Goal: Book appointment/travel/reservation

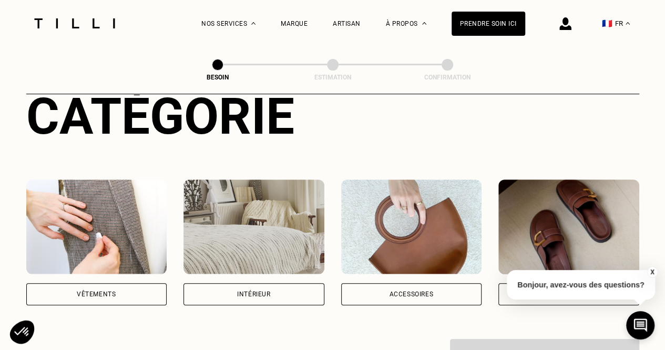
scroll to position [170, 0]
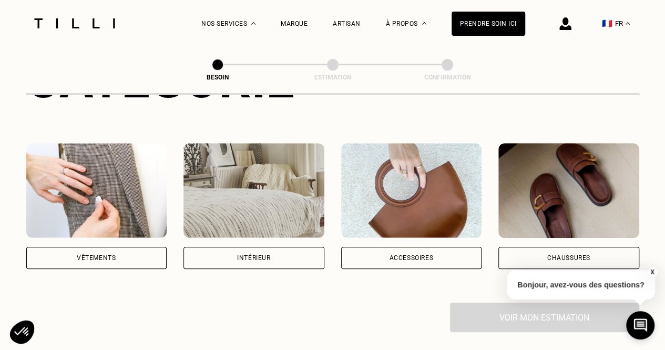
click at [108, 210] on img at bounding box center [96, 190] width 141 height 95
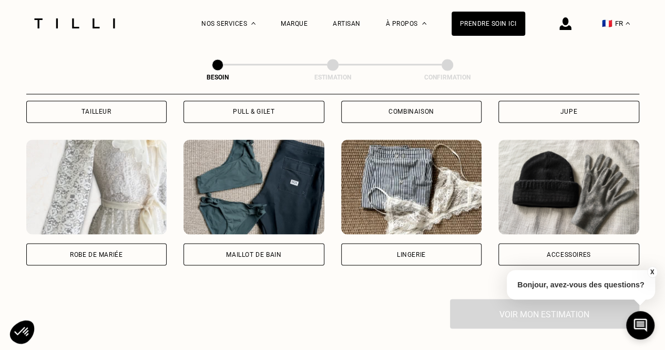
scroll to position [751, 0]
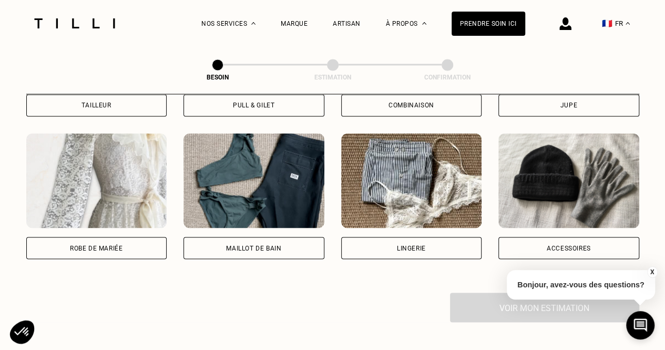
click at [77, 186] on img at bounding box center [96, 180] width 141 height 95
select select "FR"
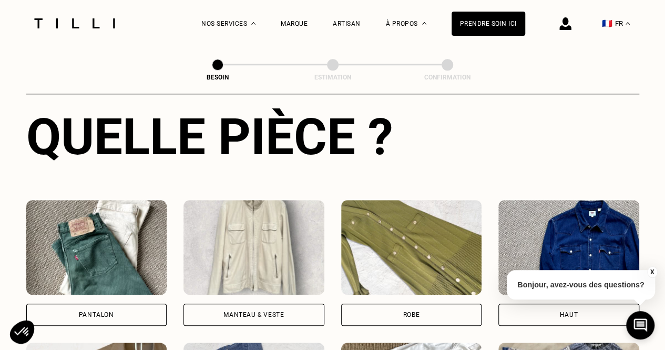
scroll to position [469, 0]
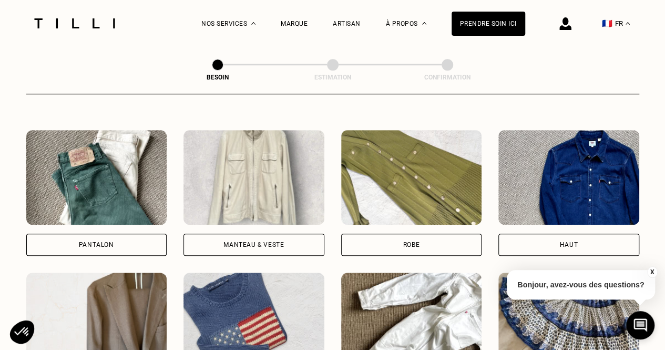
click at [406, 166] on img at bounding box center [411, 177] width 141 height 95
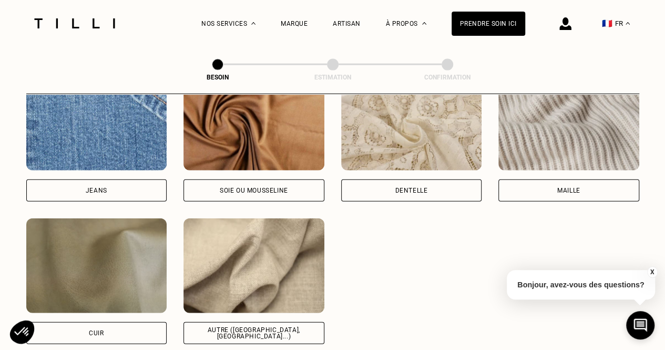
scroll to position [1106, 0]
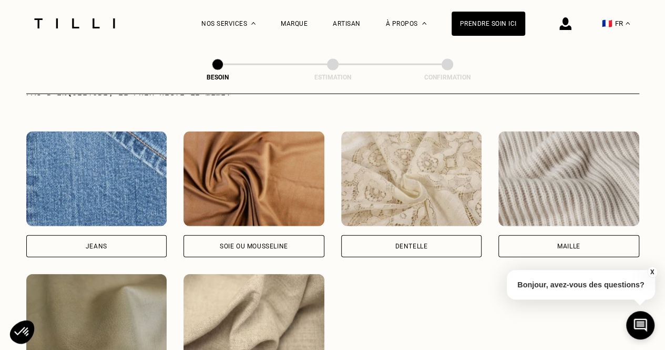
click at [406, 166] on img at bounding box center [411, 178] width 141 height 95
select select "FR"
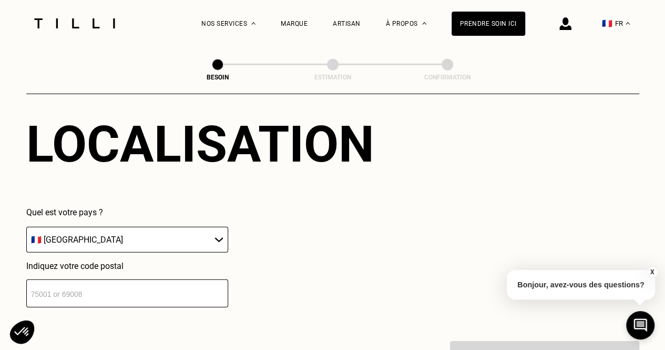
scroll to position [1460, 0]
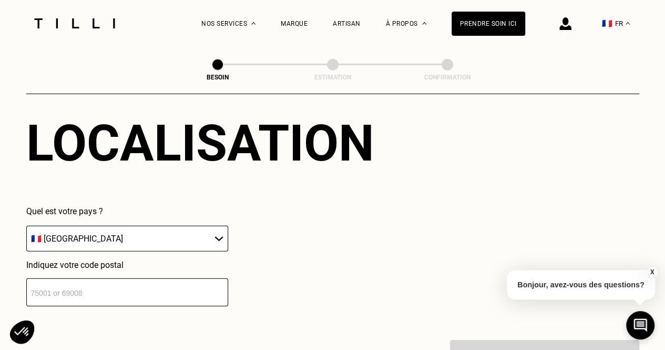
click at [167, 288] on input "number" at bounding box center [127, 292] width 202 height 28
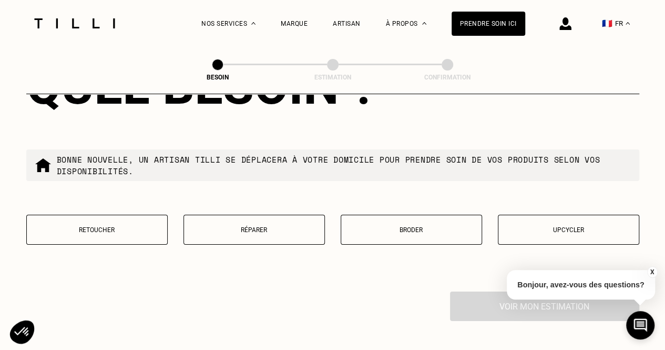
scroll to position [1776, 0]
type input "94000"
click at [149, 226] on p "Retoucher" at bounding box center [97, 229] width 130 height 7
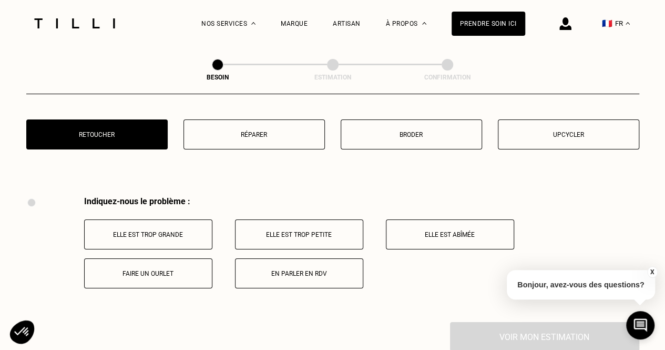
scroll to position [1848, 0]
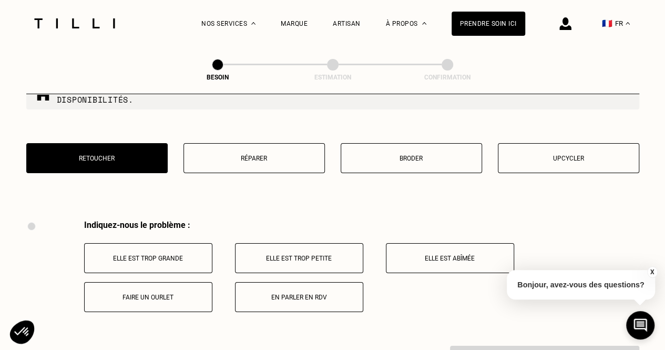
click at [430, 144] on button "Broder" at bounding box center [411, 158] width 141 height 30
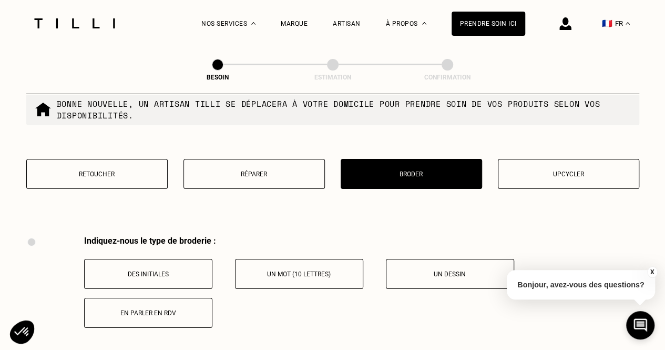
scroll to position [1812, 0]
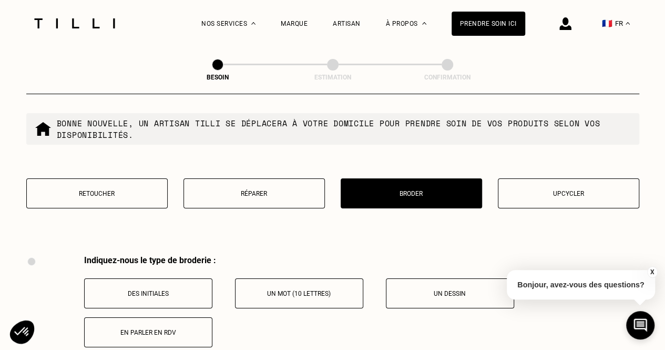
click at [571, 181] on button "Upcycler" at bounding box center [568, 193] width 141 height 30
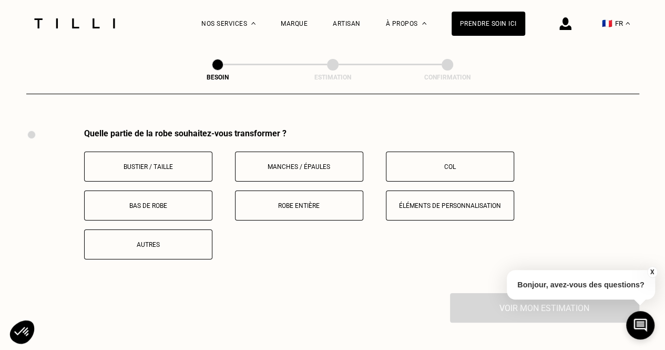
scroll to position [1943, 0]
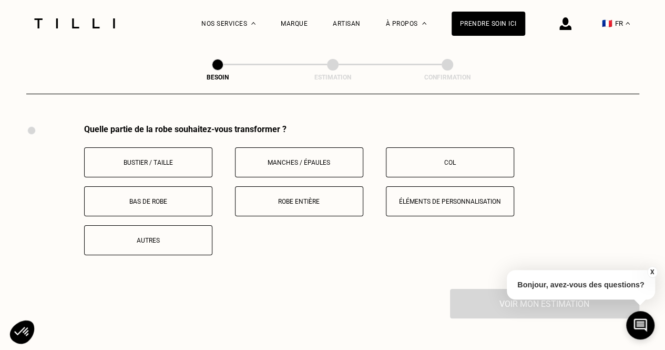
click at [339, 159] on p "Manches / Épaules" at bounding box center [299, 162] width 117 height 7
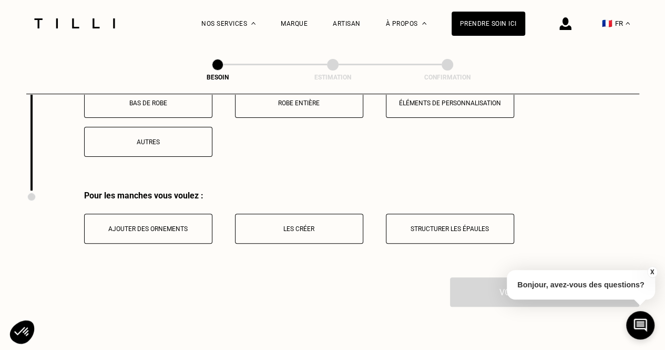
scroll to position [2046, 0]
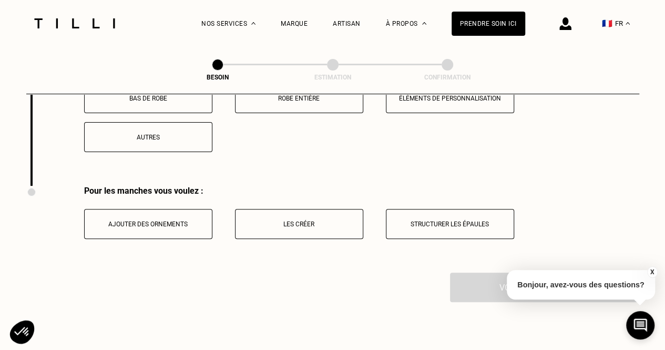
click at [293, 226] on button "Les créer" at bounding box center [299, 224] width 128 height 30
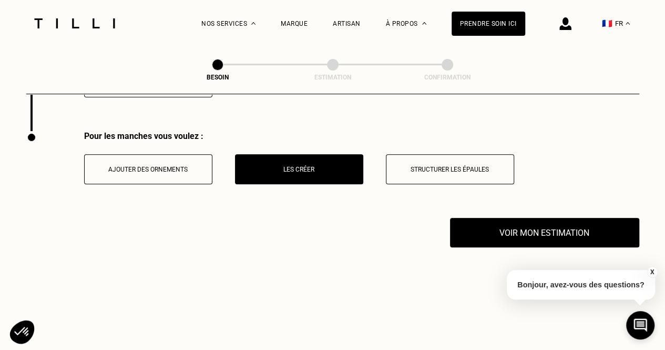
scroll to position [2104, 0]
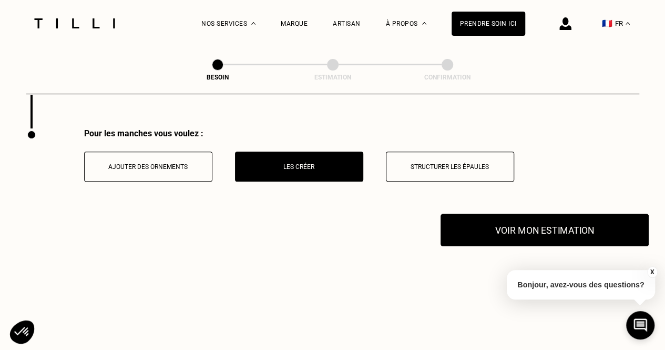
click at [503, 230] on button "Voir mon estimation" at bounding box center [545, 229] width 208 height 33
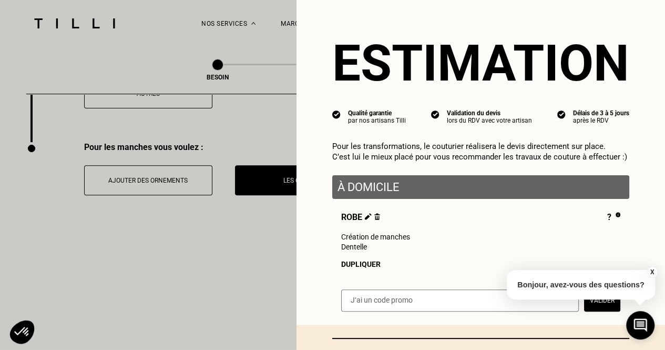
scroll to position [2089, 0]
click at [652, 272] on button "X" at bounding box center [652, 272] width 11 height 12
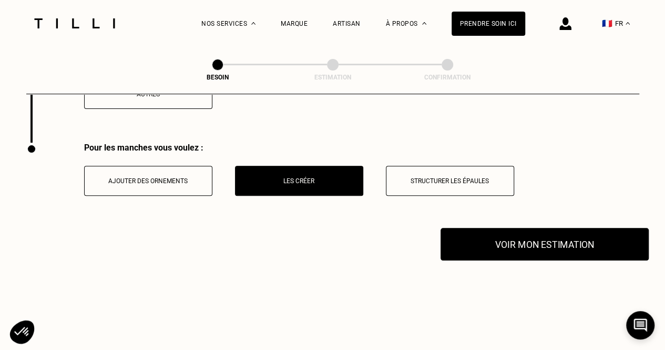
click at [578, 242] on button "Voir mon estimation" at bounding box center [545, 244] width 208 height 33
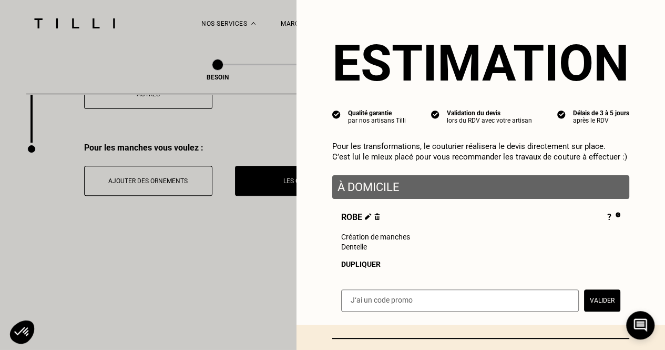
scroll to position [93, 0]
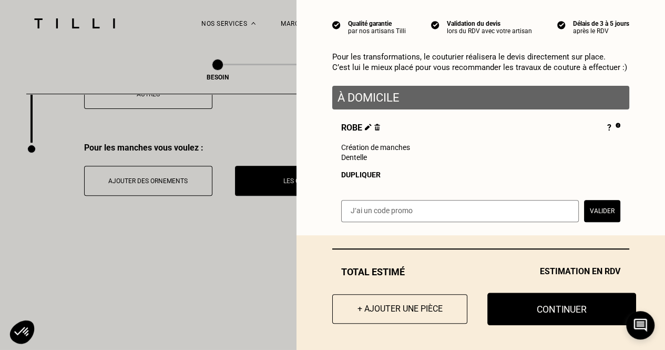
click at [547, 304] on button "Continuer" at bounding box center [561, 308] width 149 height 33
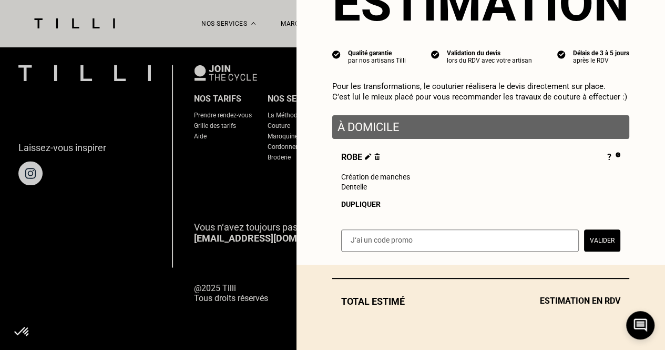
scroll to position [63, 0]
select select "FR"
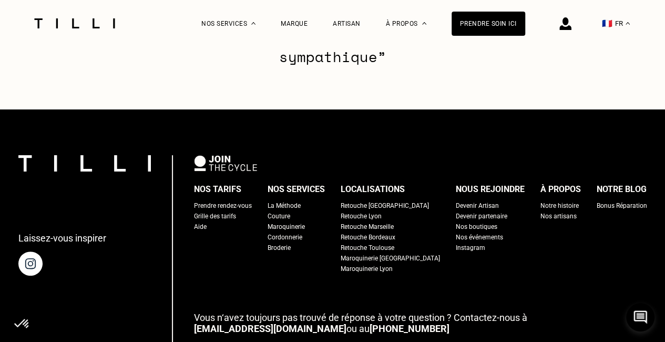
scroll to position [1664, 0]
